Goal: Transaction & Acquisition: Download file/media

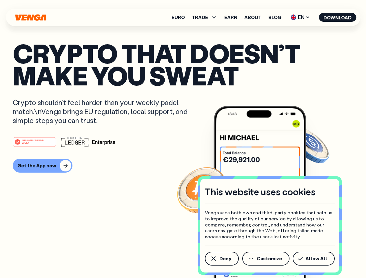
click at [183, 139] on div "#1 PRODUCT OF THE MONTH Web3" at bounding box center [183, 142] width 340 height 10
click at [221, 259] on span "Deny" at bounding box center [225, 258] width 12 height 5
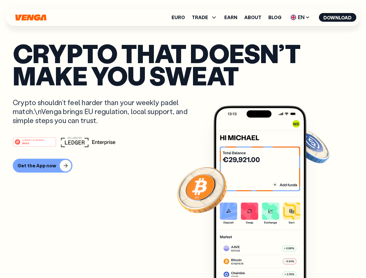
click at [266, 259] on img at bounding box center [260, 203] width 93 height 194
click at [315, 259] on article "Crypto that doesn’t make you sweat Crypto shouldn’t feel harder than your weekl…" at bounding box center [183, 150] width 340 height 217
click at [206, 17] on span "TRADE" at bounding box center [200, 17] width 16 height 5
click at [300, 17] on span "EN" at bounding box center [299, 17] width 23 height 9
click at [338, 17] on button "Download" at bounding box center [337, 17] width 37 height 9
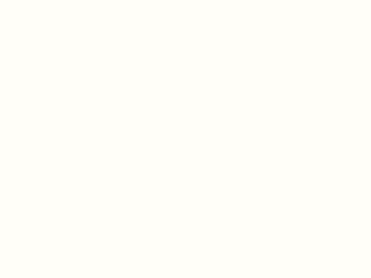
click at [42, 0] on html "This website uses cookies Venga uses both own and third-party cookies that help…" at bounding box center [185, 0] width 371 height 0
click at [35, 0] on html "This website uses cookies Venga uses both own and third-party cookies that help…" at bounding box center [185, 0] width 371 height 0
